Goal: Purchase product/service

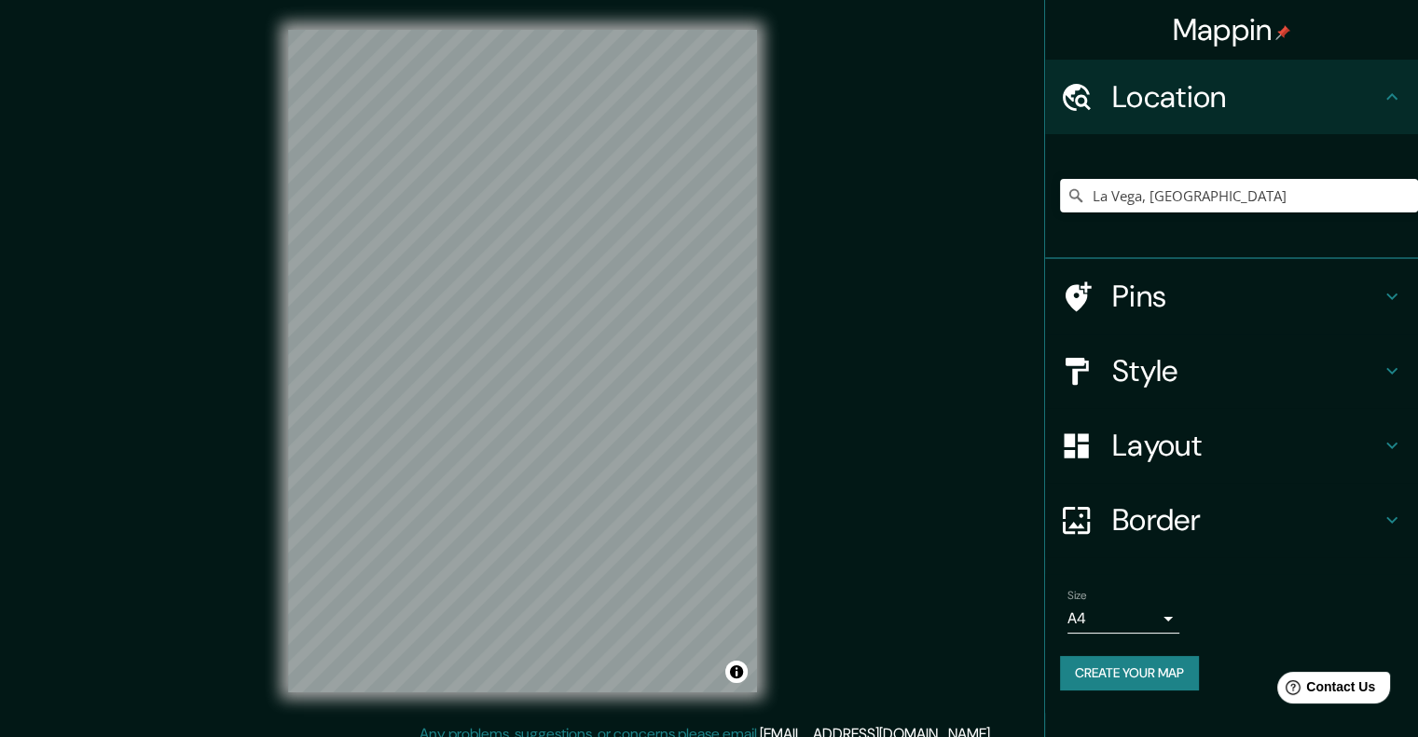
click at [1198, 436] on h4 "Layout" at bounding box center [1246, 445] width 268 height 37
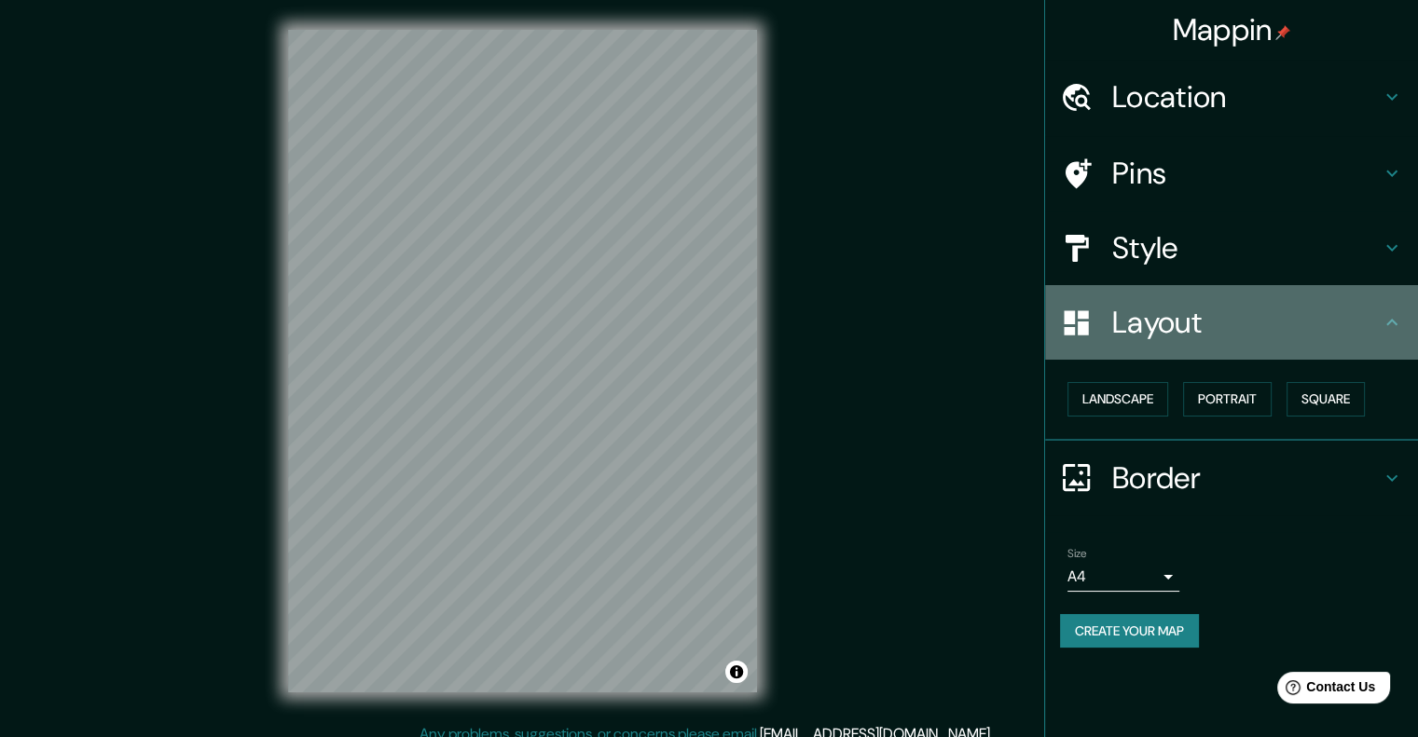
click at [1205, 309] on h4 "Layout" at bounding box center [1246, 322] width 268 height 37
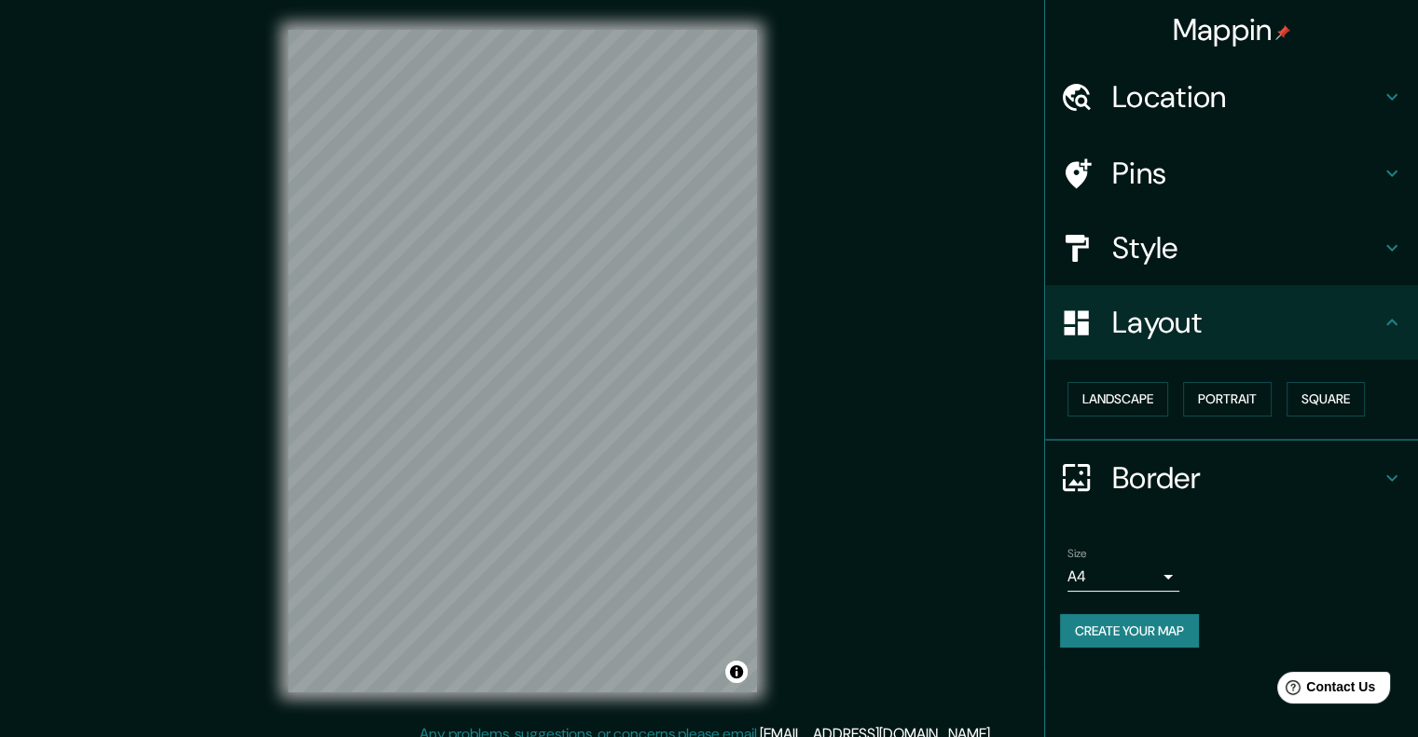
click at [1171, 254] on h4 "Style" at bounding box center [1246, 247] width 268 height 37
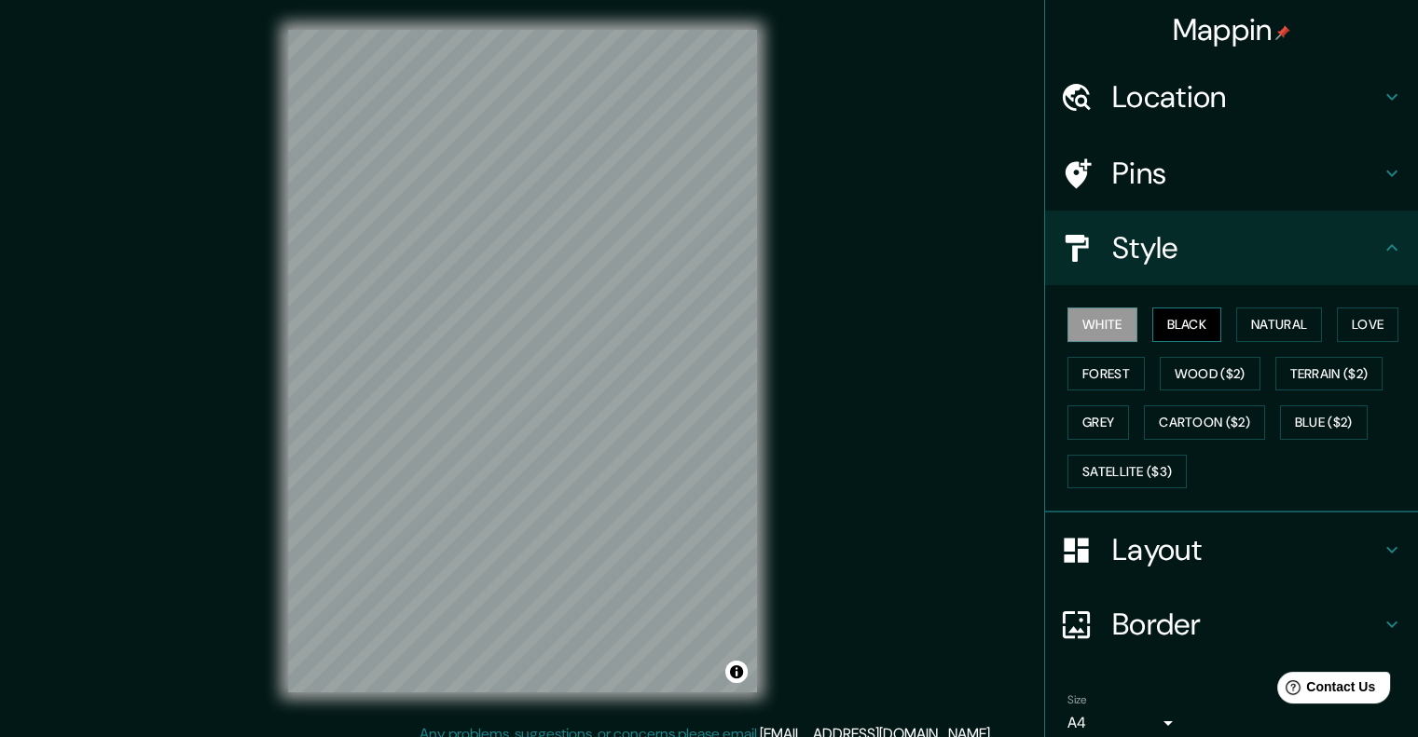
click at [1171, 331] on button "Black" at bounding box center [1187, 325] width 70 height 34
click at [1250, 326] on button "Natural" at bounding box center [1279, 325] width 86 height 34
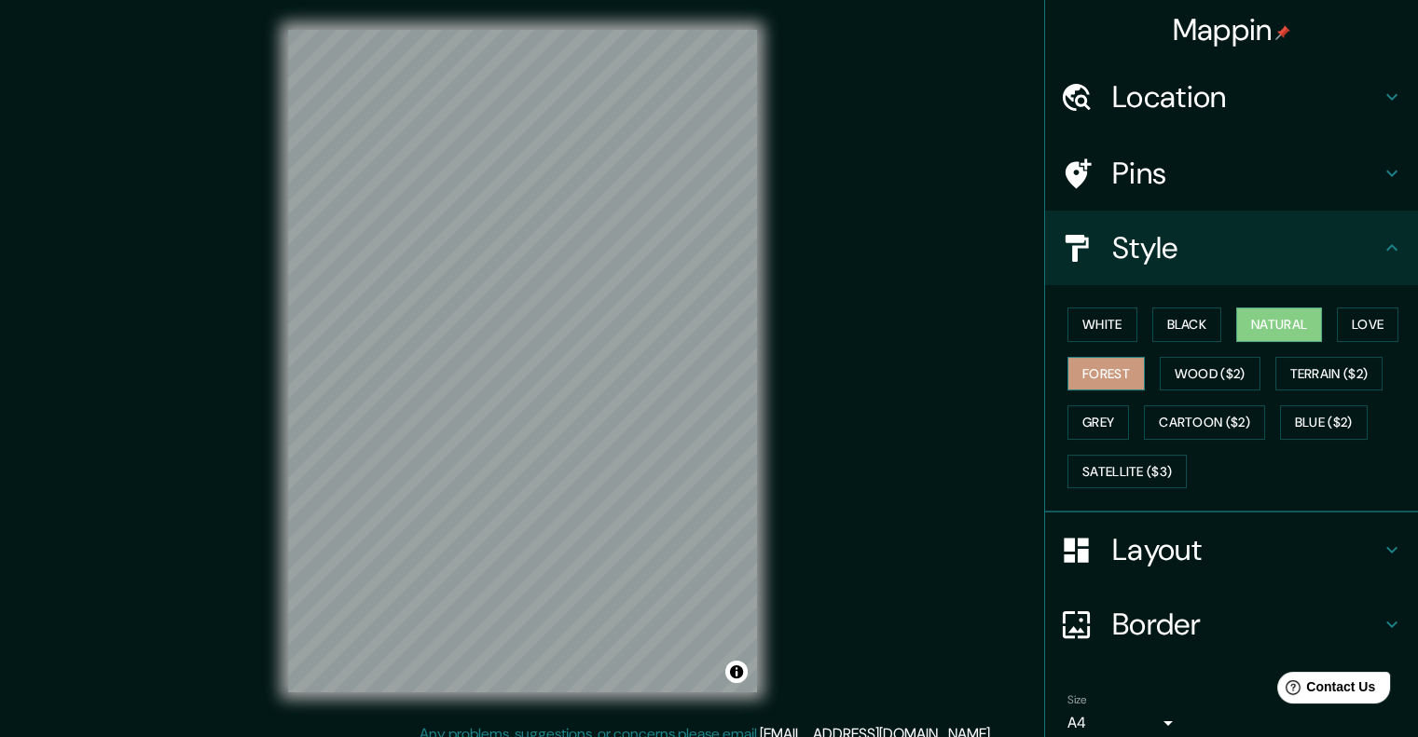
click at [1072, 381] on button "Forest" at bounding box center [1105, 374] width 77 height 34
click at [1079, 412] on button "Grey" at bounding box center [1098, 422] width 62 height 34
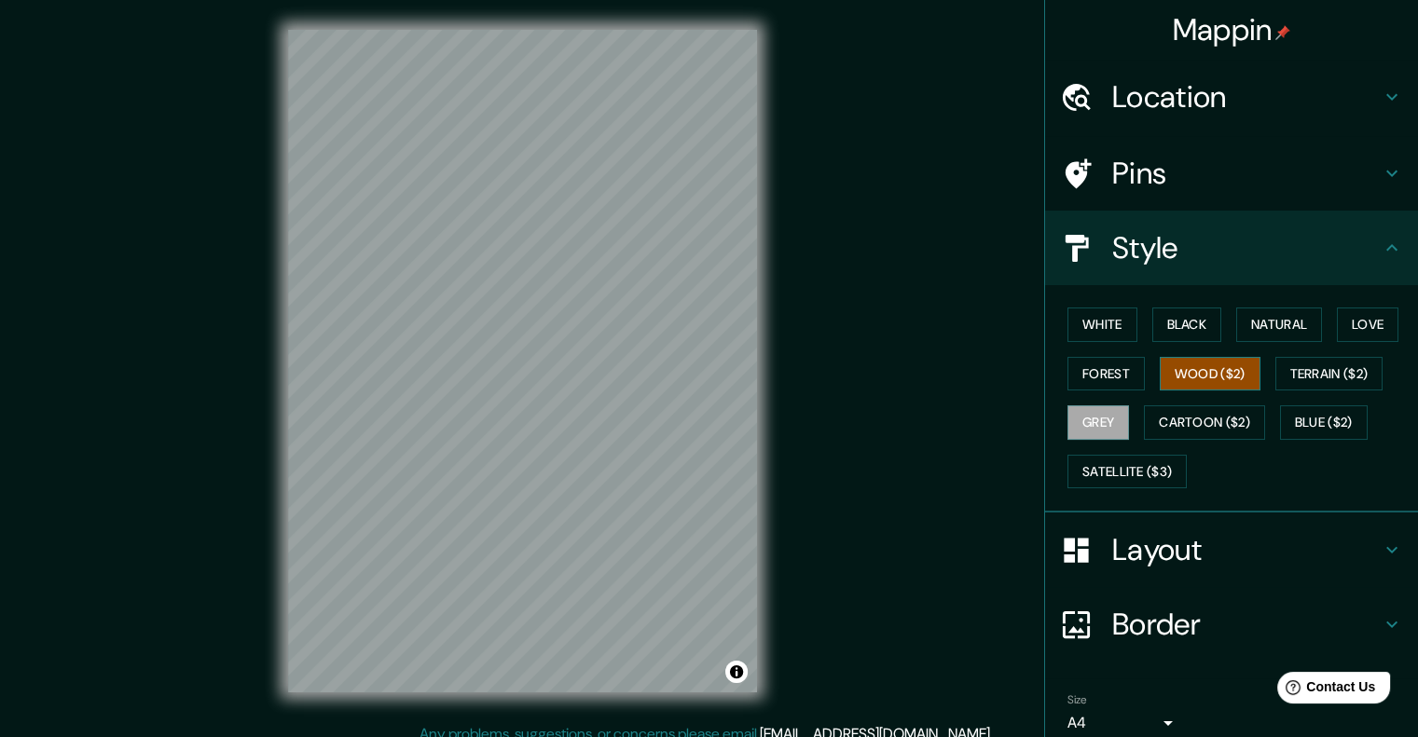
click at [1212, 376] on button "Wood ($2)" at bounding box center [1210, 374] width 101 height 34
click at [1338, 386] on button "Terrain ($2)" at bounding box center [1329, 374] width 108 height 34
click at [1167, 95] on h4 "Location" at bounding box center [1246, 96] width 268 height 37
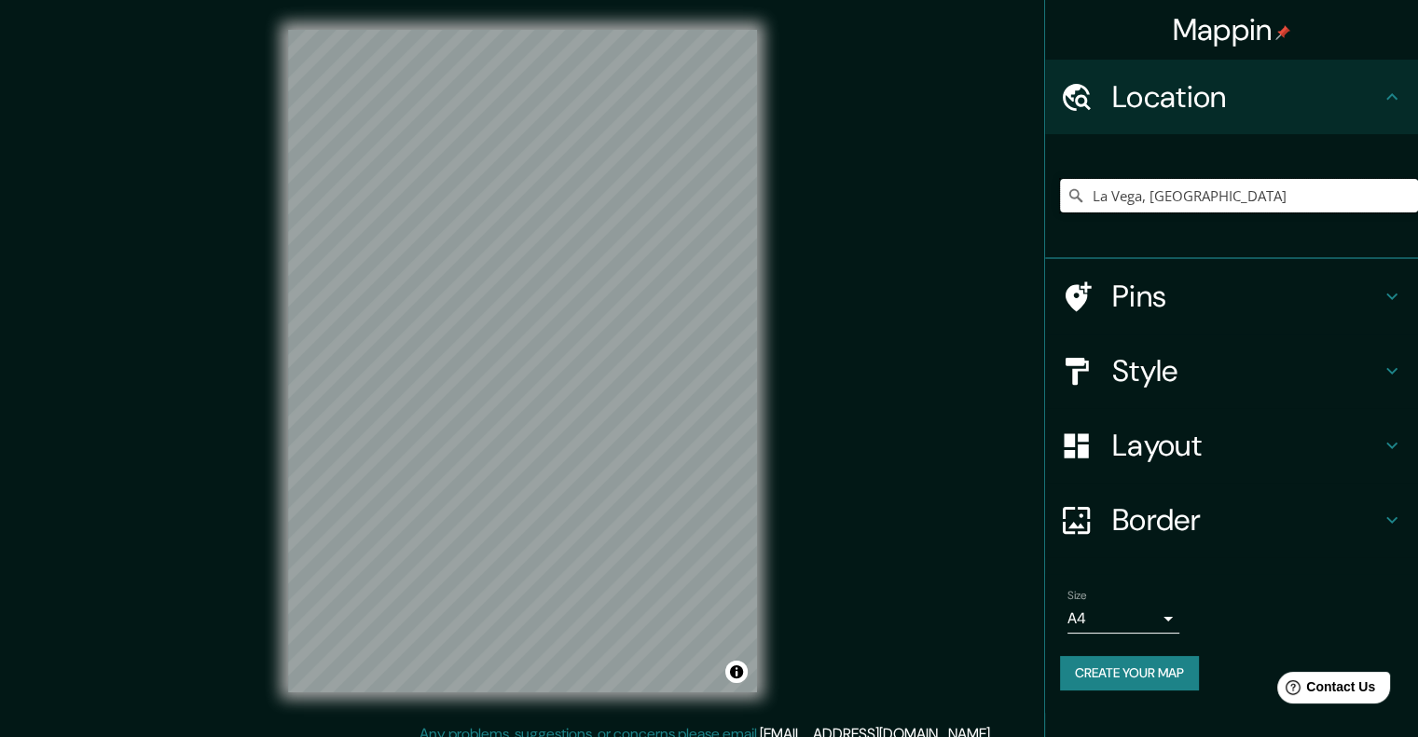
click at [1339, 184] on input "La Vega, [GEOGRAPHIC_DATA]" at bounding box center [1239, 196] width 358 height 34
click at [1300, 184] on input "La Vega, [GEOGRAPHIC_DATA]" at bounding box center [1239, 196] width 358 height 34
click at [1306, 200] on input "La Vega, [GEOGRAPHIC_DATA]" at bounding box center [1239, 196] width 358 height 34
